Goal: Task Accomplishment & Management: Manage account settings

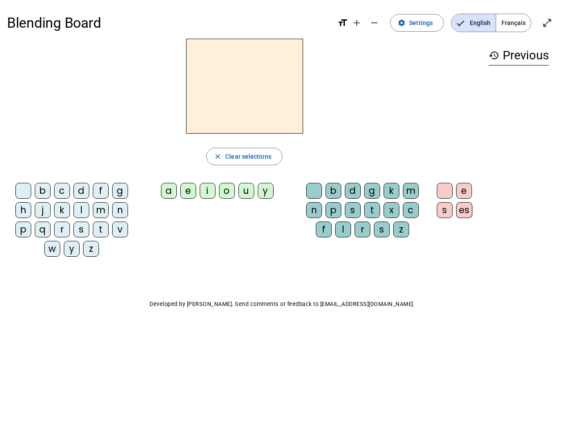
click at [357, 23] on mat-icon "add" at bounding box center [356, 23] width 11 height 11
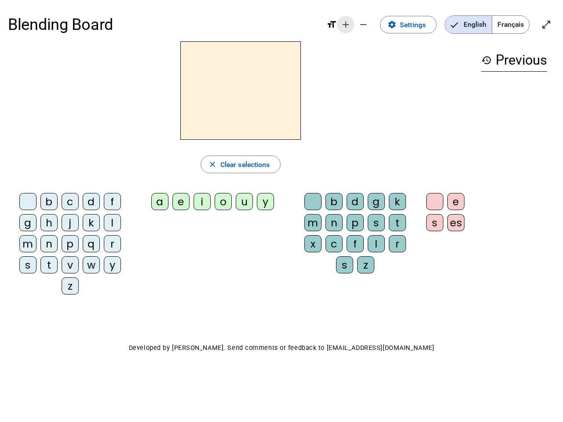
click at [375, 23] on div "Blending Board format_size add remove settings Settings English Français open_i…" at bounding box center [281, 24] width 547 height 33
click at [417, 23] on span "Settings" at bounding box center [413, 25] width 26 height 12
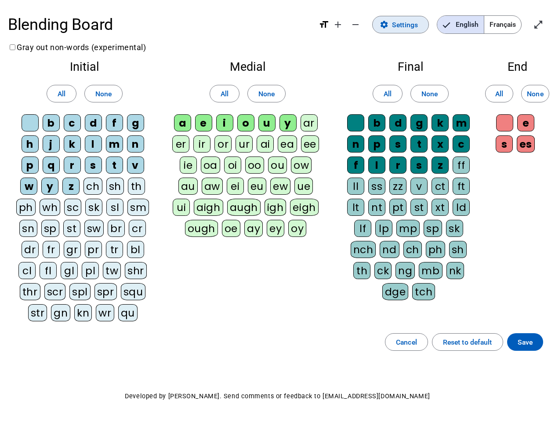
click at [473, 23] on span "English" at bounding box center [461, 25] width 47 height 18
click at [513, 23] on span "Français" at bounding box center [503, 25] width 37 height 18
click at [513, 23] on span "Français" at bounding box center [496, 25] width 50 height 18
click at [547, 23] on span "Enter full screen" at bounding box center [538, 24] width 21 height 21
